Goal: Complete application form

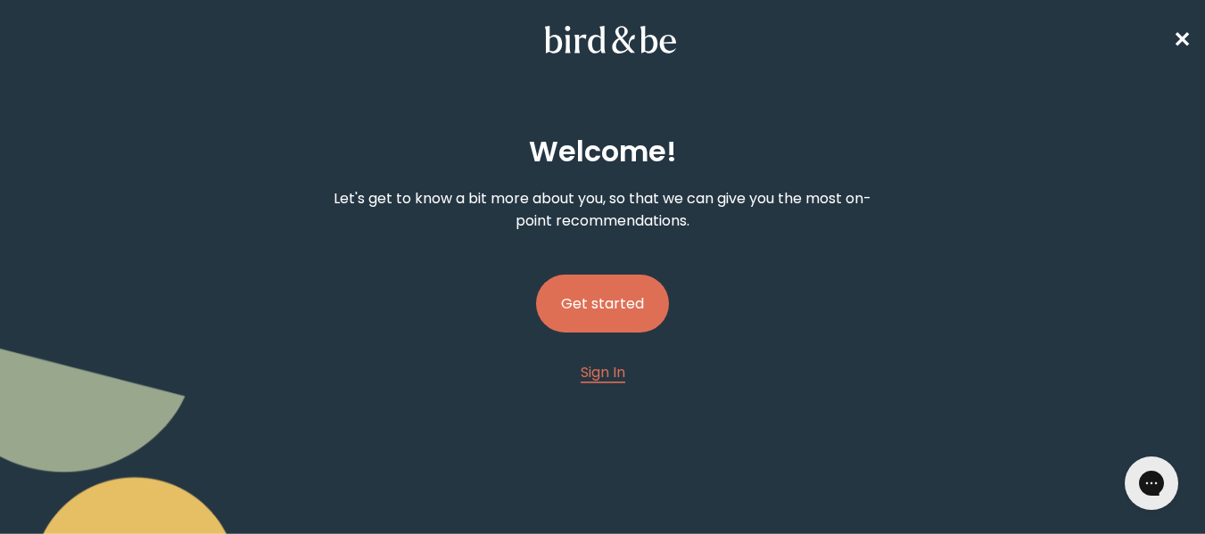
click at [608, 318] on button "Get started" at bounding box center [602, 304] width 133 height 58
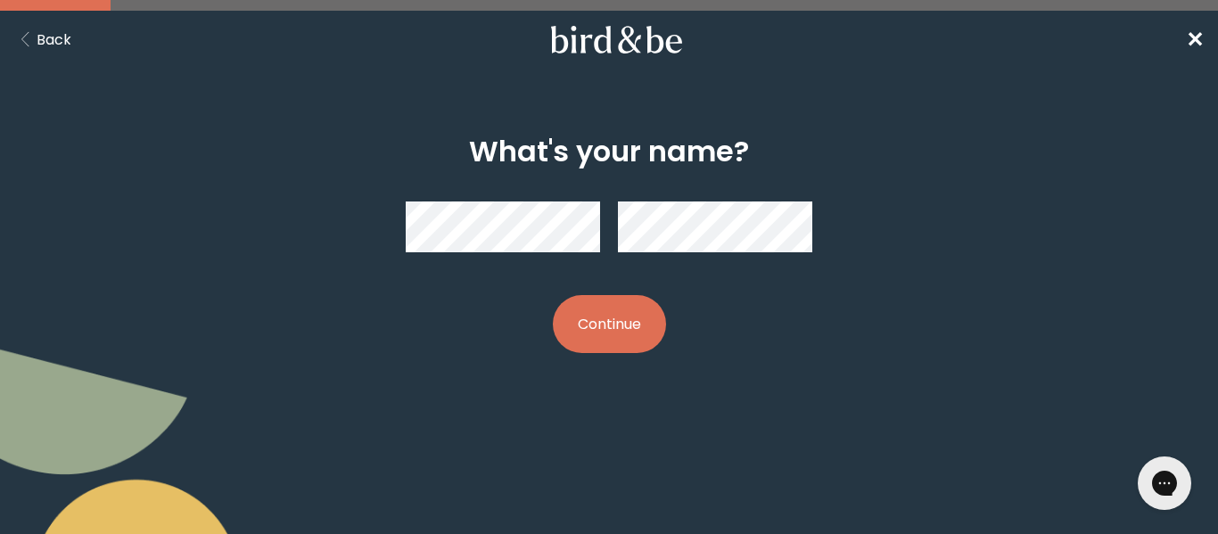
click at [607, 322] on button "Continue" at bounding box center [609, 324] width 113 height 58
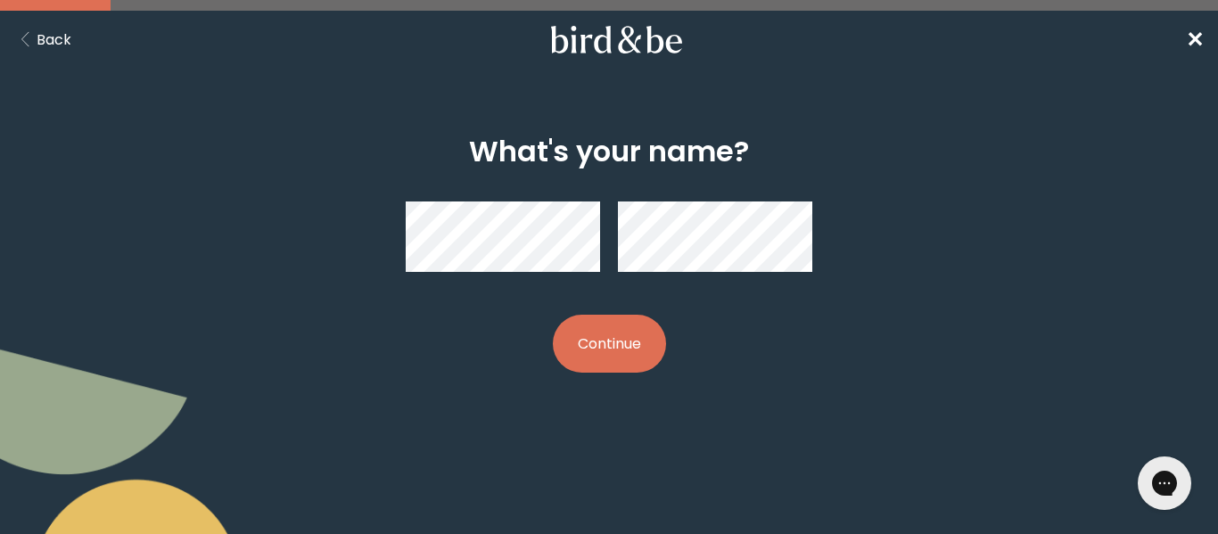
click at [607, 322] on button "Continue" at bounding box center [609, 344] width 113 height 58
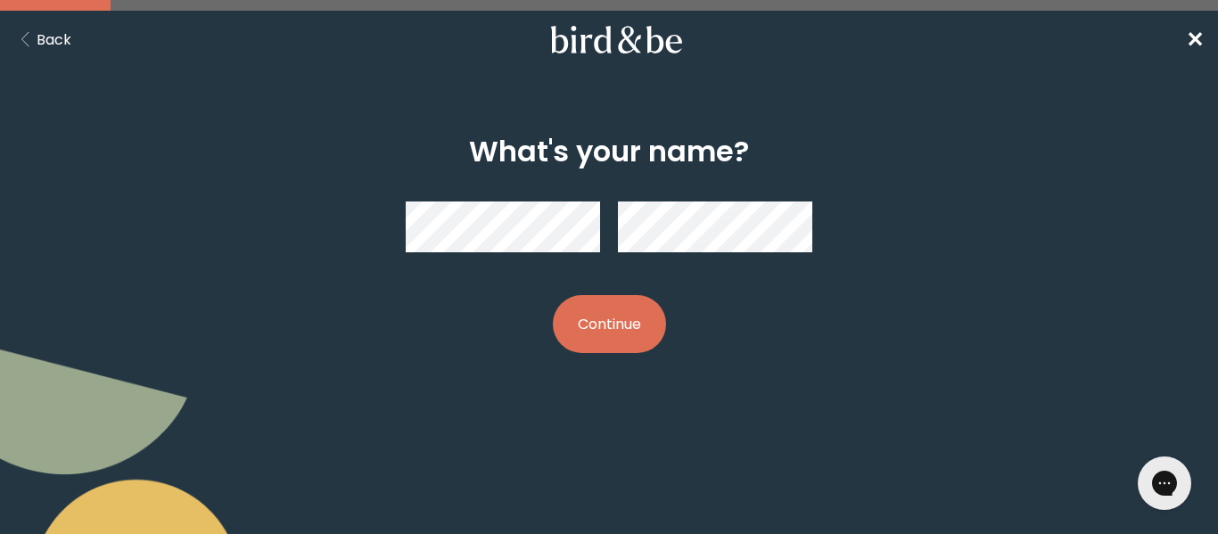
click at [607, 322] on button "Continue" at bounding box center [609, 324] width 113 height 58
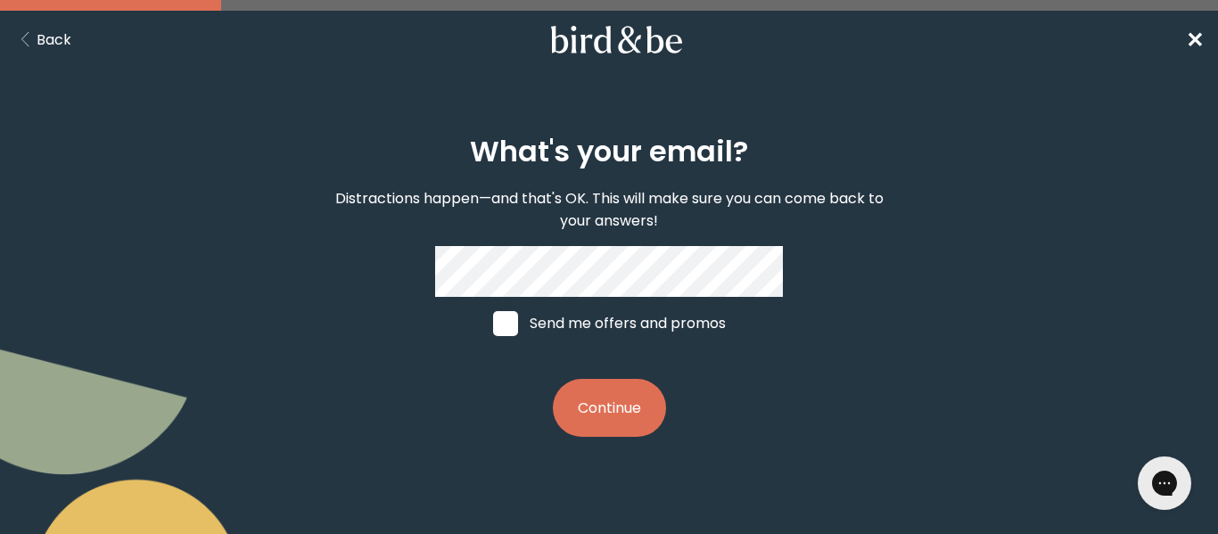
click at [1194, 44] on span "✕" at bounding box center [1195, 39] width 18 height 29
